Goal: Task Accomplishment & Management: Use online tool/utility

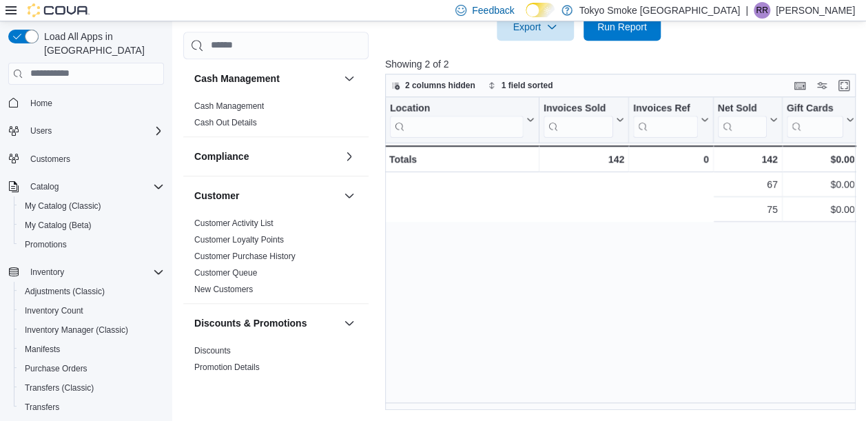
scroll to position [0, 411]
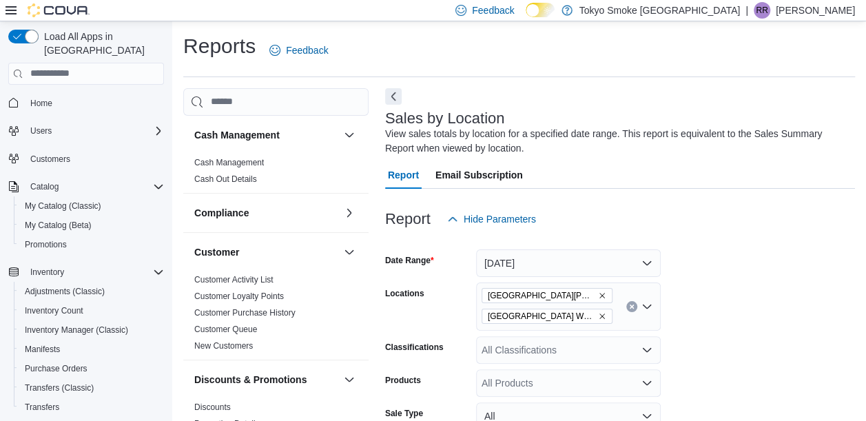
scroll to position [46, 0]
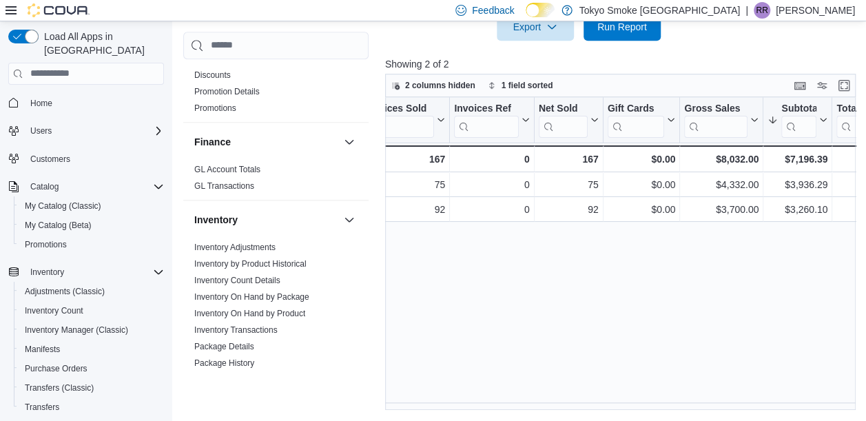
scroll to position [0, 198]
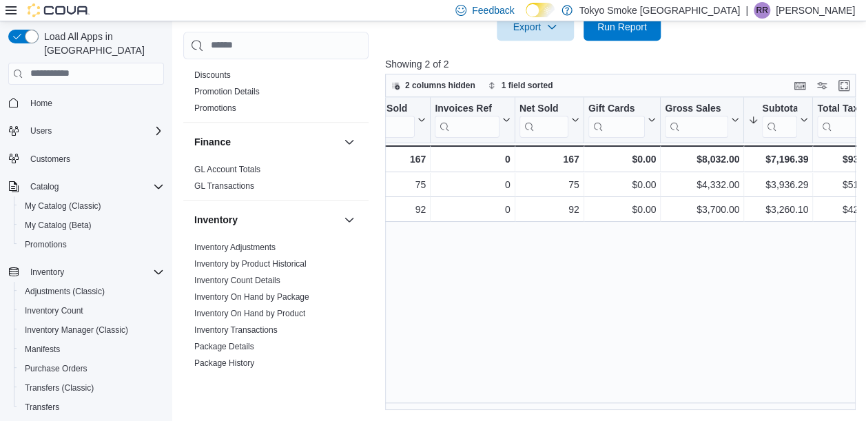
drag, startPoint x: 506, startPoint y: 410, endPoint x: 493, endPoint y: 412, distance: 12.6
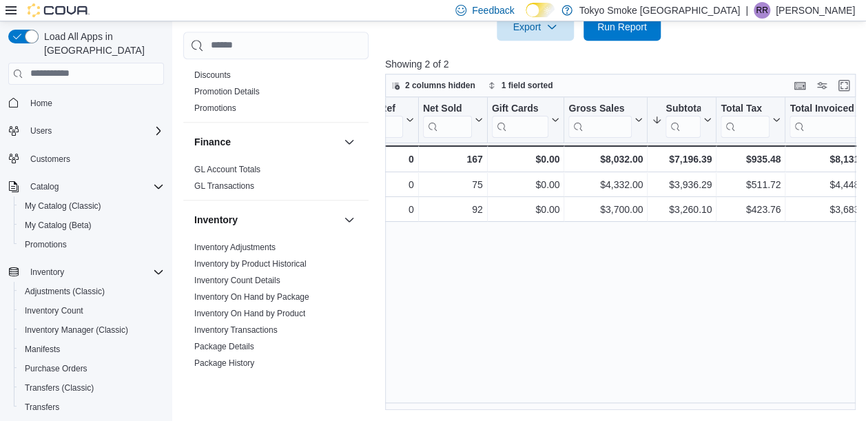
scroll to position [0, 297]
click at [551, 314] on div "Location Click to view column header actions Invoices Sold Click to view column…" at bounding box center [623, 254] width 476 height 314
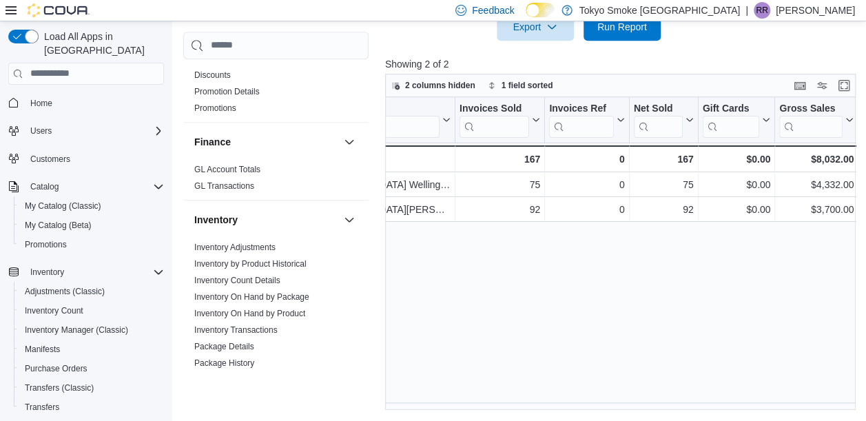
scroll to position [0, 0]
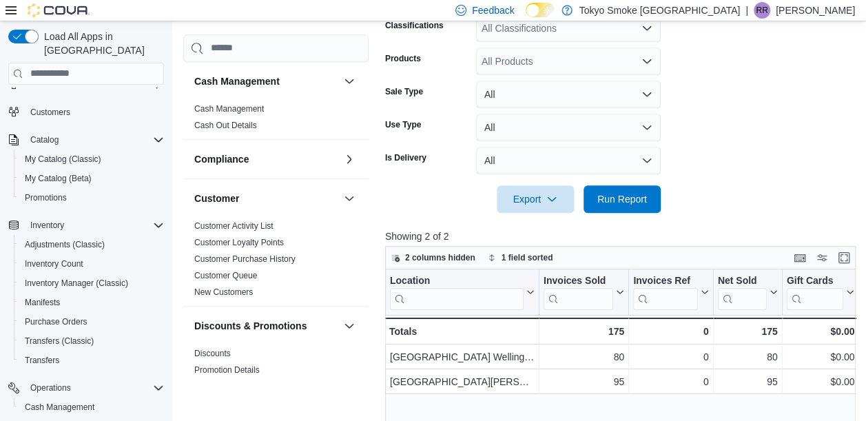
scroll to position [69, 0]
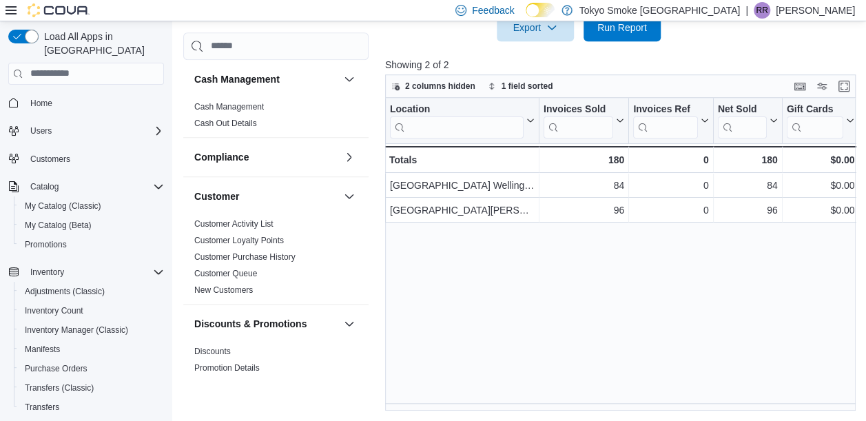
scroll to position [494, 0]
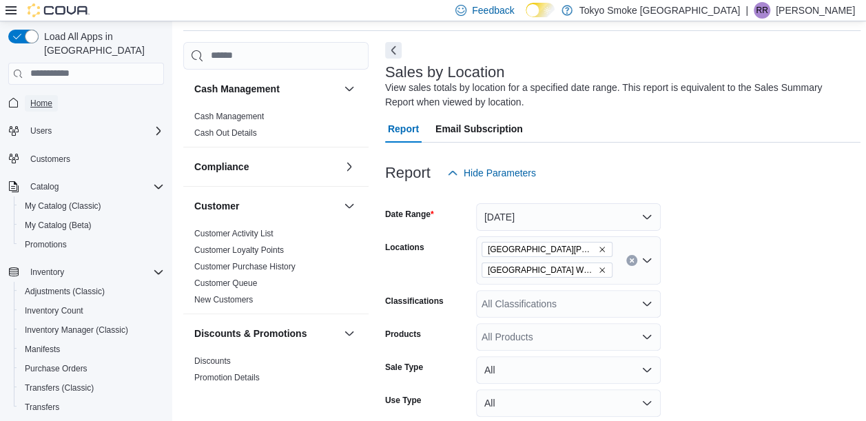
click at [48, 98] on span "Home" at bounding box center [41, 103] width 22 height 11
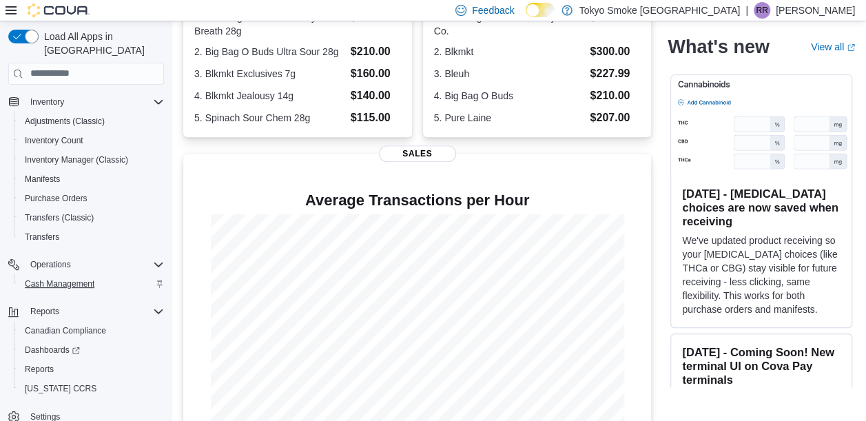
scroll to position [345, 0]
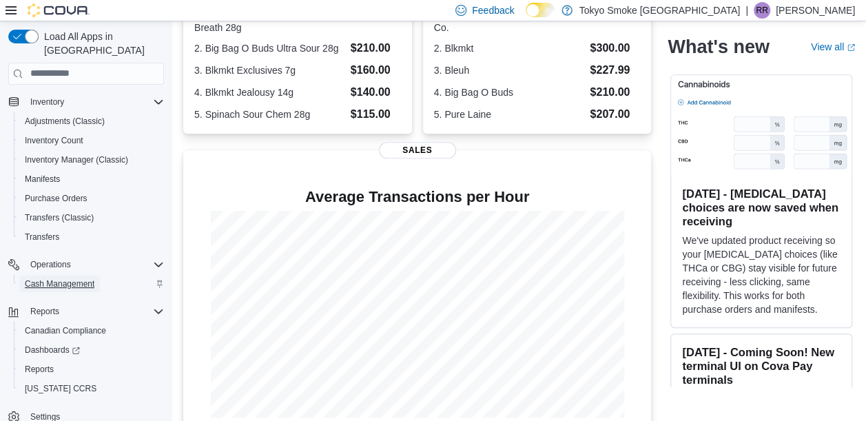
click at [52, 276] on span "Cash Management" at bounding box center [60, 284] width 70 height 17
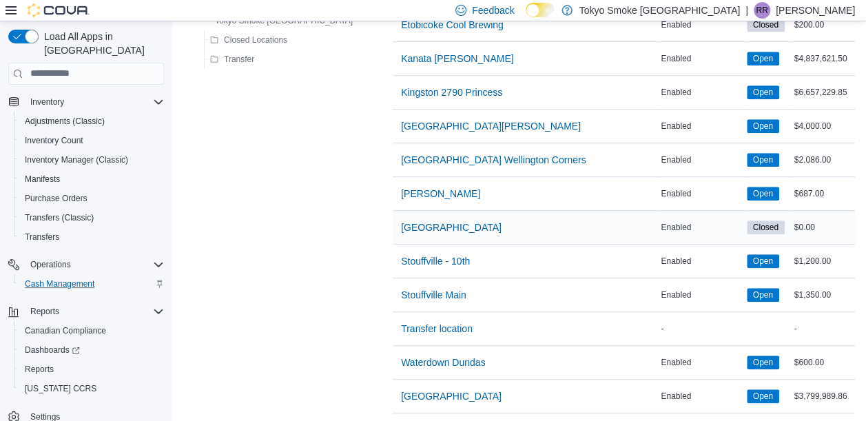
scroll to position [414, 0]
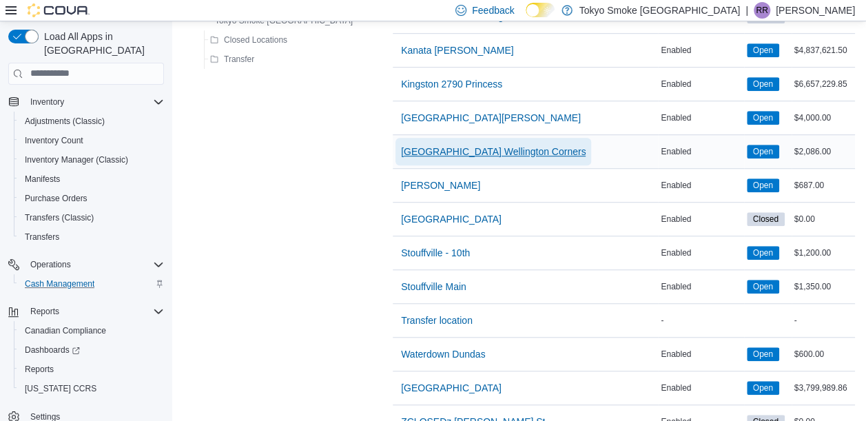
click at [401, 148] on span "[GEOGRAPHIC_DATA] Wellington Corners" at bounding box center [493, 152] width 185 height 14
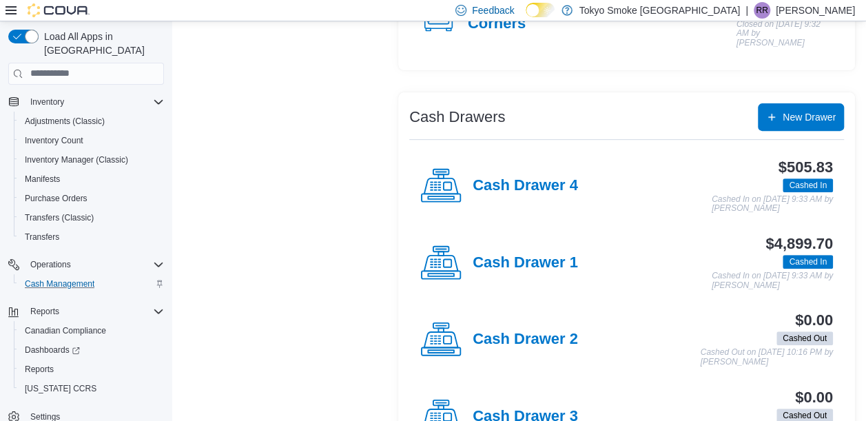
scroll to position [251, 0]
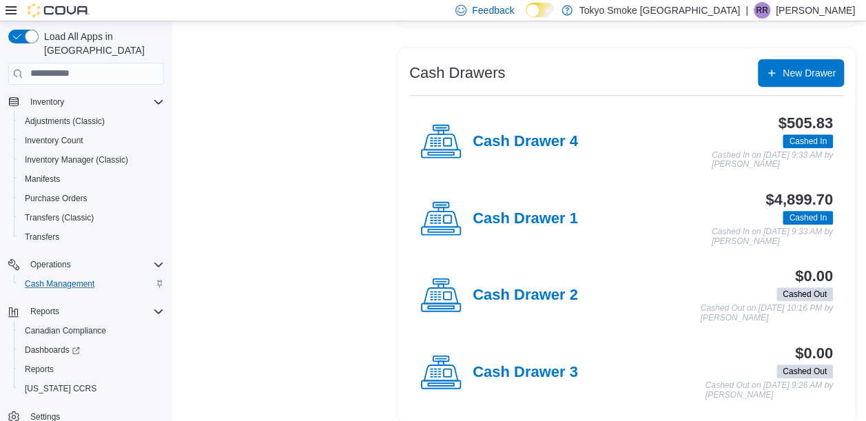
click at [506, 143] on div "Cash Drawer 4" at bounding box center [499, 141] width 158 height 41
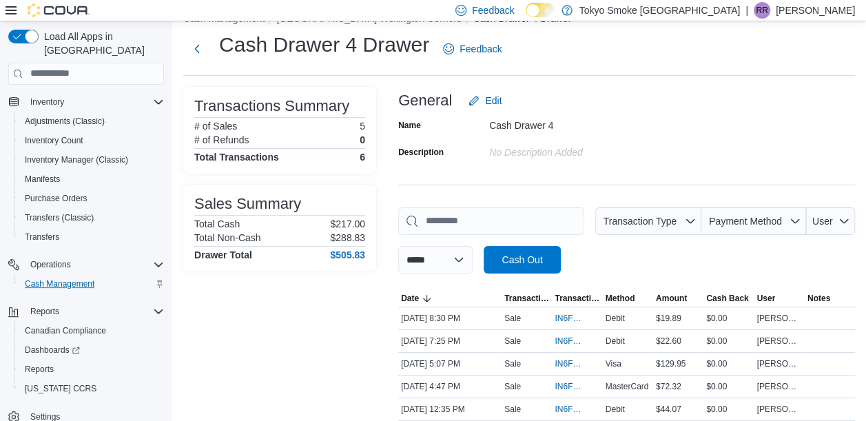
scroll to position [69, 0]
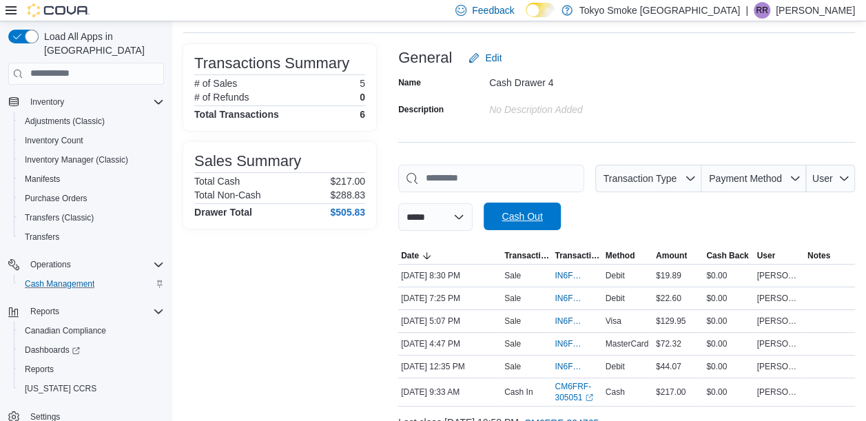
click at [542, 212] on span "Cash Out" at bounding box center [522, 217] width 41 height 14
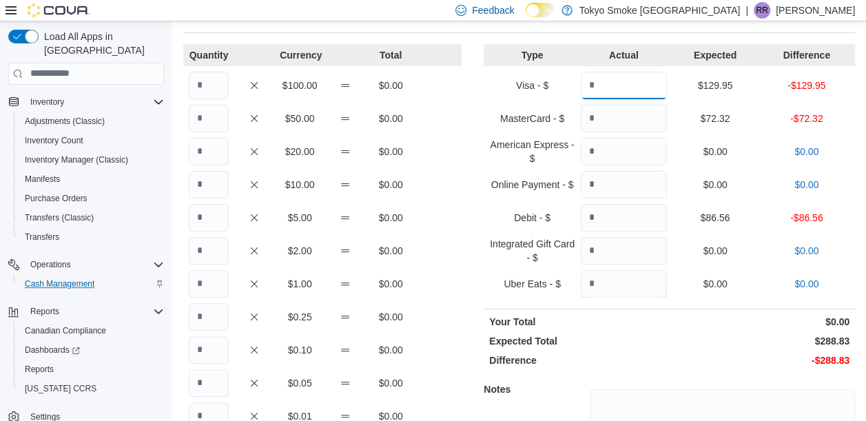
click at [634, 94] on input "Quantity" at bounding box center [624, 86] width 86 height 28
type input "******"
click at [611, 114] on input "Quantity" at bounding box center [624, 119] width 86 height 28
type input "*****"
click at [635, 220] on input "Quantity" at bounding box center [624, 218] width 86 height 28
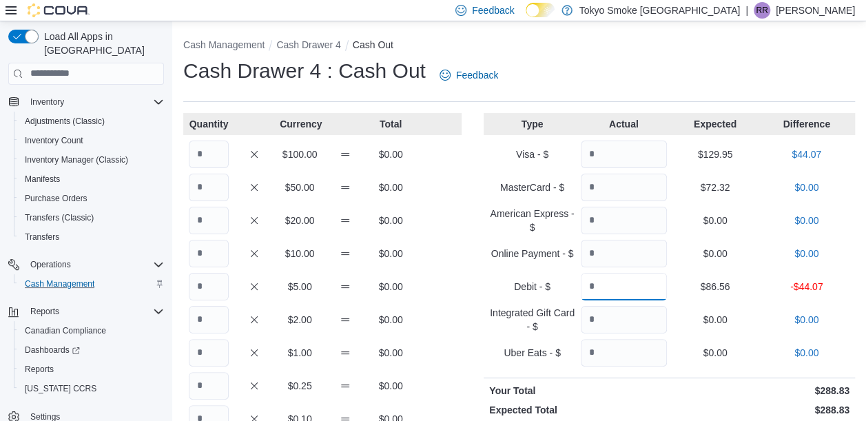
type input "*****"
click at [208, 156] on input "Quantity" at bounding box center [209, 155] width 40 height 28
type input "*"
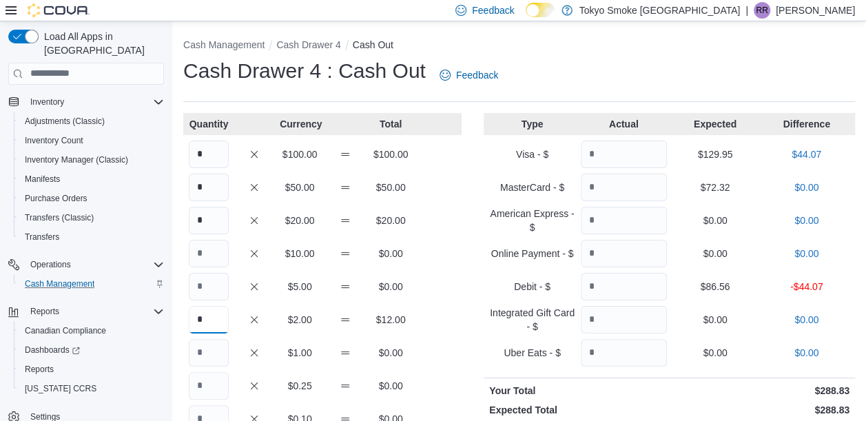
type input "*"
type input "**"
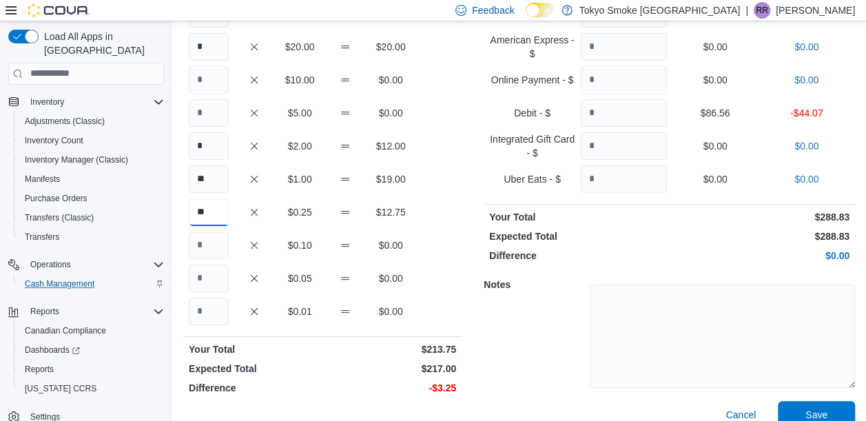
scroll to position [192, 0]
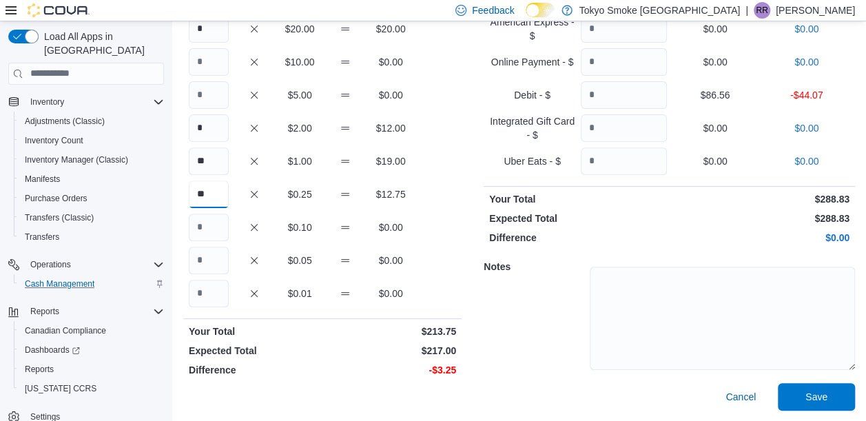
type input "**"
click at [219, 230] on input "Quantity" at bounding box center [209, 228] width 40 height 28
type input "**"
click at [204, 276] on div "Quantity Currency Total * $100.00 $100.00 * $50.00 $50.00 * $20.00 $20.00 $10.0…" at bounding box center [322, 165] width 278 height 489
drag, startPoint x: 204, startPoint y: 276, endPoint x: 205, endPoint y: 265, distance: 11.1
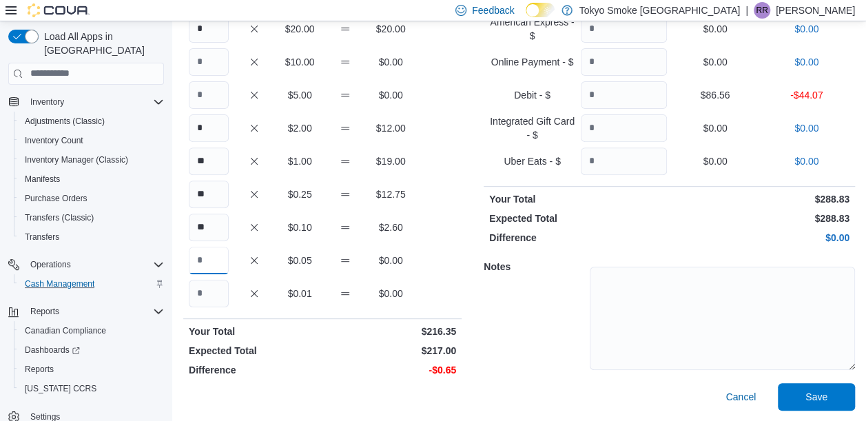
click at [205, 265] on input "Quantity" at bounding box center [209, 261] width 40 height 28
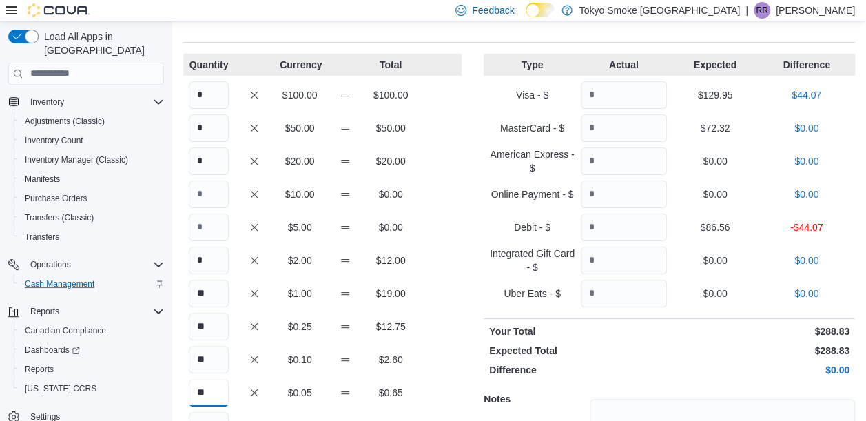
scroll to position [0, 0]
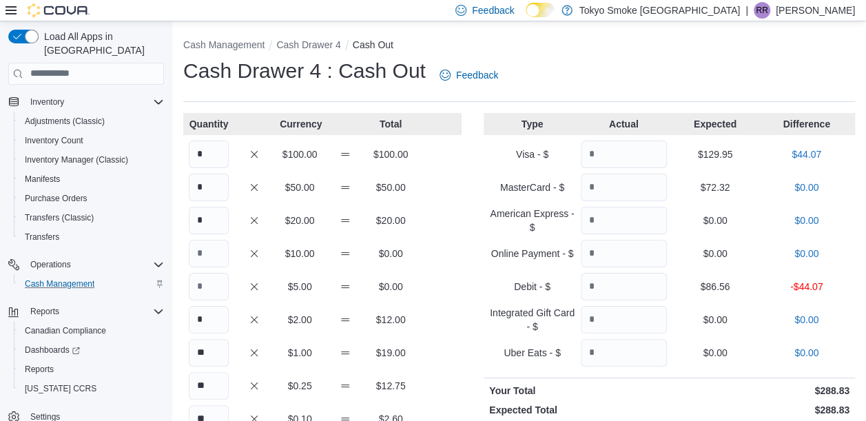
type input "**"
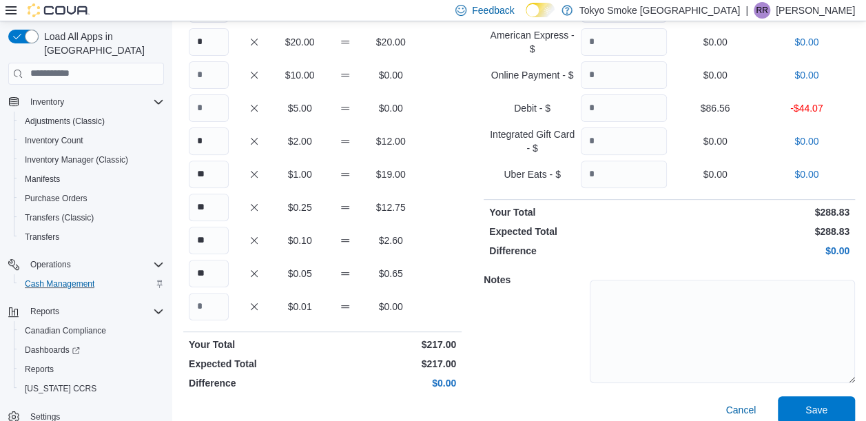
scroll to position [192, 0]
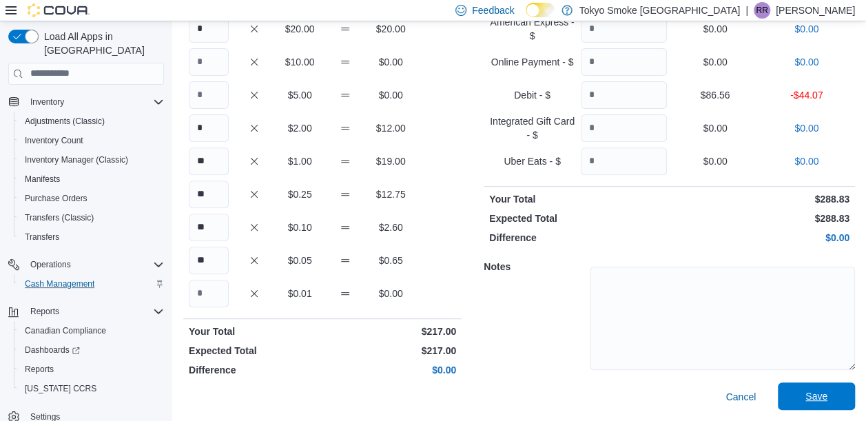
click at [817, 385] on span "Save" at bounding box center [816, 397] width 61 height 28
